Goal: Task Accomplishment & Management: Manage account settings

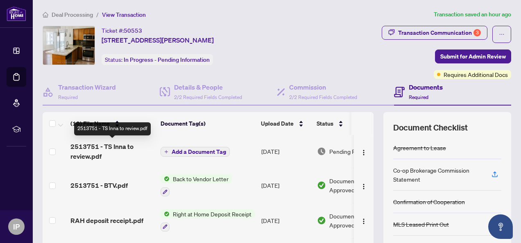
click at [96, 148] on span "2513751 - TS Inna to review.pdf" at bounding box center [112, 152] width 84 height 20
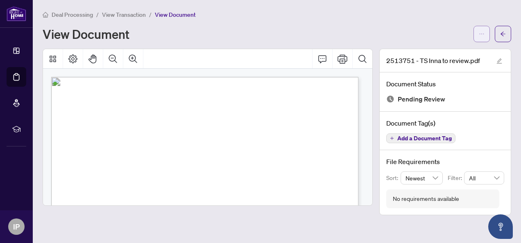
click at [480, 34] on icon "ellipsis" at bounding box center [482, 34] width 6 height 6
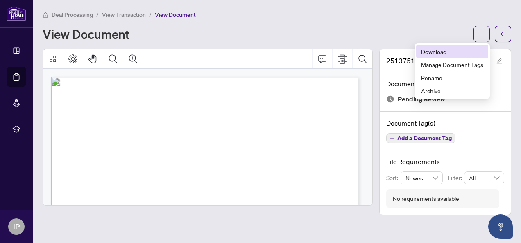
click at [425, 52] on span "Download" at bounding box center [452, 51] width 62 height 9
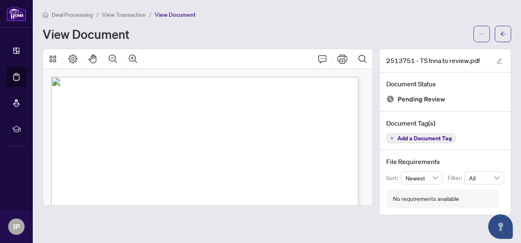
click at [518, 49] on main "Deal Processing / View Transaction / View Document View Document 2513751 - TS I…" at bounding box center [277, 121] width 489 height 243
click at [480, 33] on icon "ellipsis" at bounding box center [482, 34] width 6 height 6
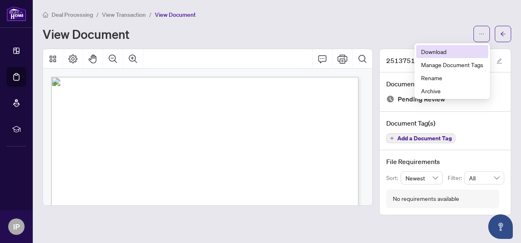
click at [441, 47] on li "Download" at bounding box center [452, 51] width 72 height 13
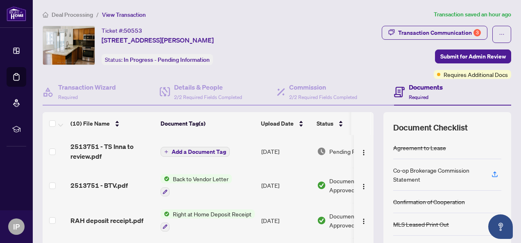
click at [215, 149] on span "Add a Document Tag" at bounding box center [199, 152] width 55 height 6
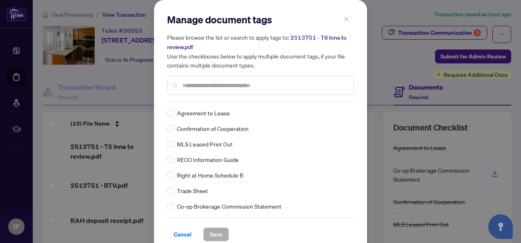
click at [339, 20] on button "button" at bounding box center [347, 19] width 16 height 14
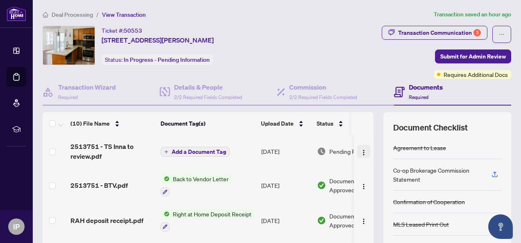
click at [361, 152] on img "button" at bounding box center [364, 153] width 7 height 7
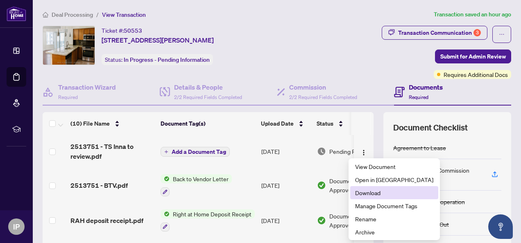
click at [361, 191] on span "Download" at bounding box center [394, 193] width 78 height 9
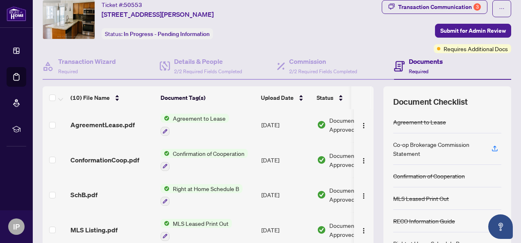
scroll to position [98, 0]
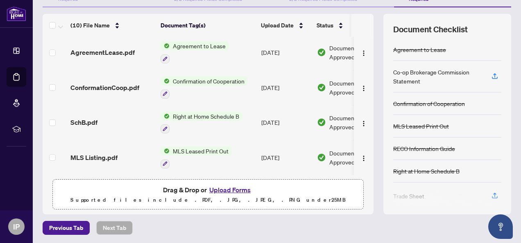
click at [124, 197] on p "Supported files include .PDF, .JPG, .JPEG, .PNG under 25 MB" at bounding box center [208, 200] width 301 height 10
click at [233, 187] on button "Upload Forms" at bounding box center [230, 190] width 46 height 11
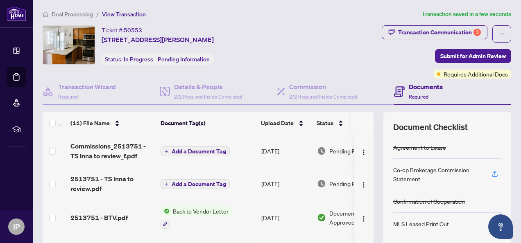
scroll to position [0, 0]
click at [165, 150] on icon "plus" at bounding box center [166, 152] width 4 height 4
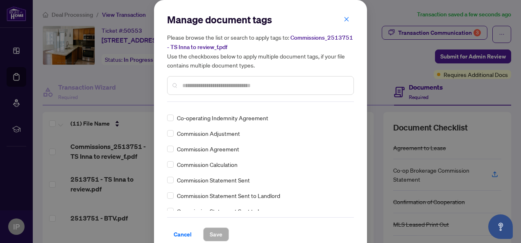
scroll to position [287, 0]
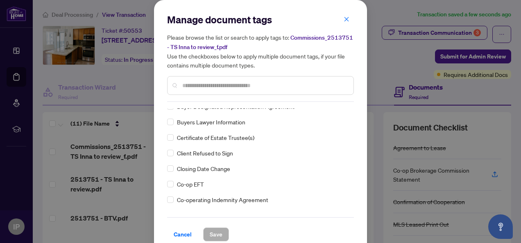
click at [129, 118] on div "Manage document tags Please browse the list or search to apply tags to: Commiss…" at bounding box center [260, 121] width 521 height 243
click at [346, 18] on icon "close" at bounding box center [347, 19] width 6 height 6
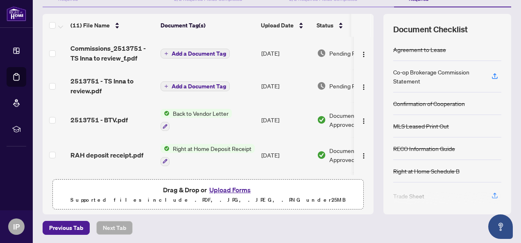
scroll to position [0, 0]
click at [47, 52] on td at bounding box center [55, 53] width 25 height 33
click at [56, 52] on td at bounding box center [55, 53] width 25 height 33
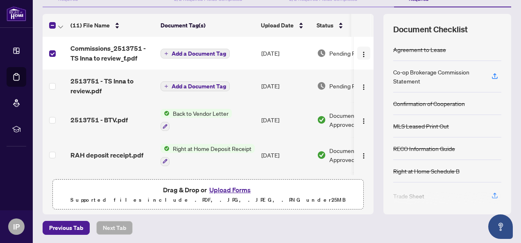
click at [361, 55] on img "button" at bounding box center [364, 54] width 7 height 7
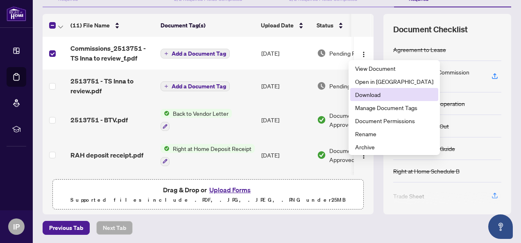
click at [379, 94] on span "Download" at bounding box center [394, 94] width 78 height 9
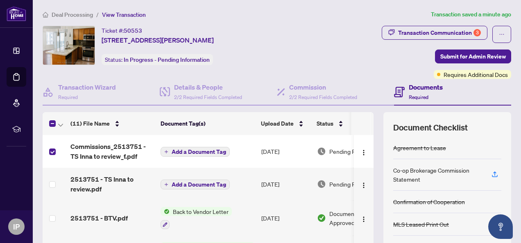
click at [293, 29] on div "Ticket #: 50553 701-153 Beecroft Rd, Toronto, Ontario M2N 7C5, Canada Status: I…" at bounding box center [170, 45] width 254 height 39
click at [115, 179] on span "2513751 - TS Inna to review.pdf" at bounding box center [112, 185] width 84 height 20
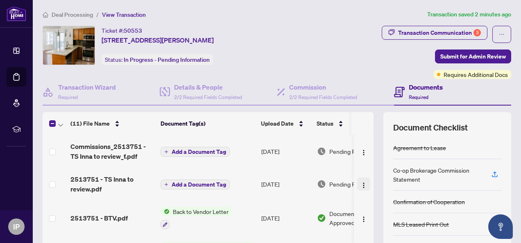
click at [361, 185] on img "button" at bounding box center [364, 185] width 7 height 7
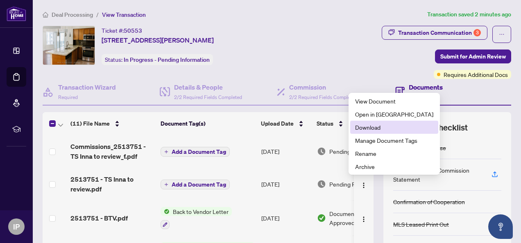
click at [374, 126] on span "Download" at bounding box center [394, 127] width 78 height 9
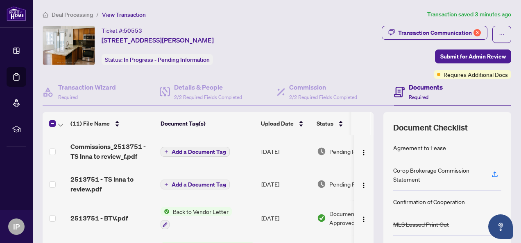
click at [473, 179] on div "Co-op Brokerage Commission Statement" at bounding box center [437, 175] width 89 height 18
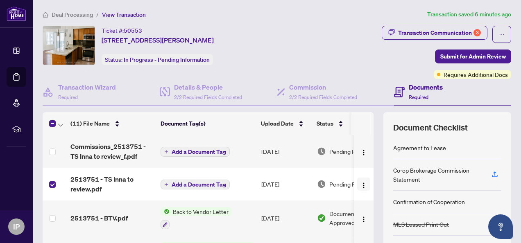
click at [361, 184] on img "button" at bounding box center [364, 185] width 7 height 7
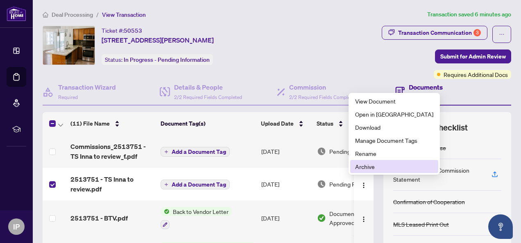
click at [367, 167] on span "Archive" at bounding box center [394, 166] width 78 height 9
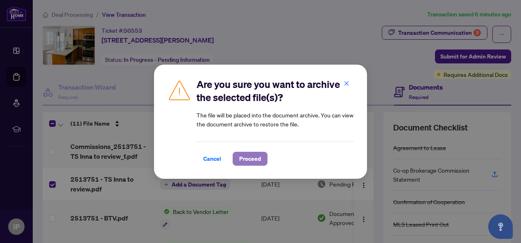
click at [248, 157] on span "Proceed" at bounding box center [250, 158] width 22 height 13
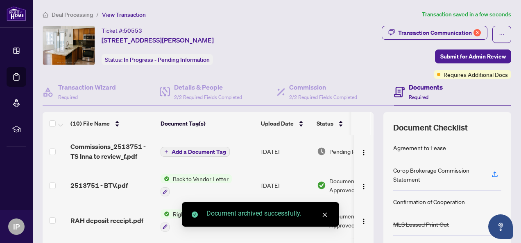
click at [326, 216] on icon "close" at bounding box center [325, 215] width 5 height 5
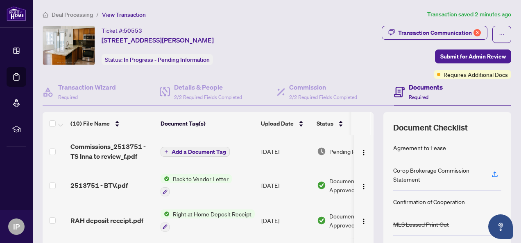
click at [303, 13] on ol "Deal Processing / View Transaction" at bounding box center [234, 14] width 382 height 9
